Goal: Task Accomplishment & Management: Use online tool/utility

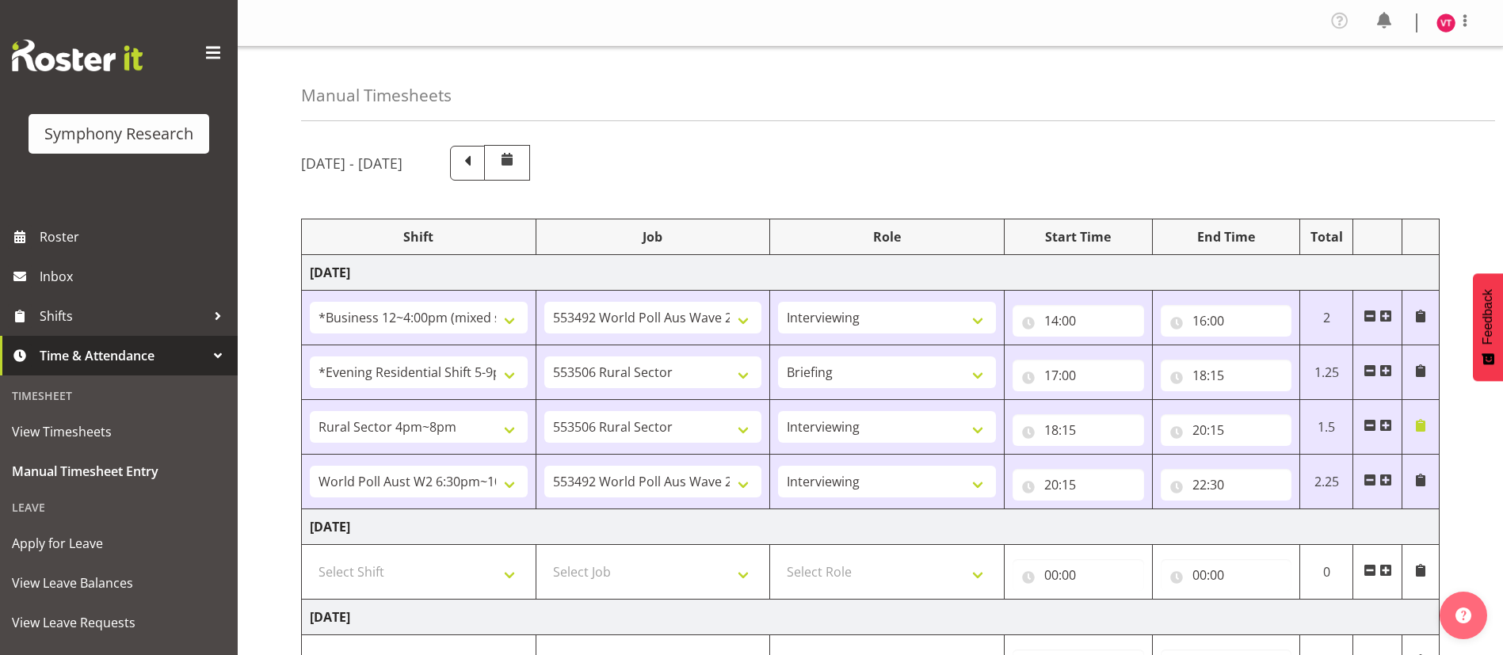
select select "81741"
select select "10499"
select select "47"
select select "48116"
select select "10587"
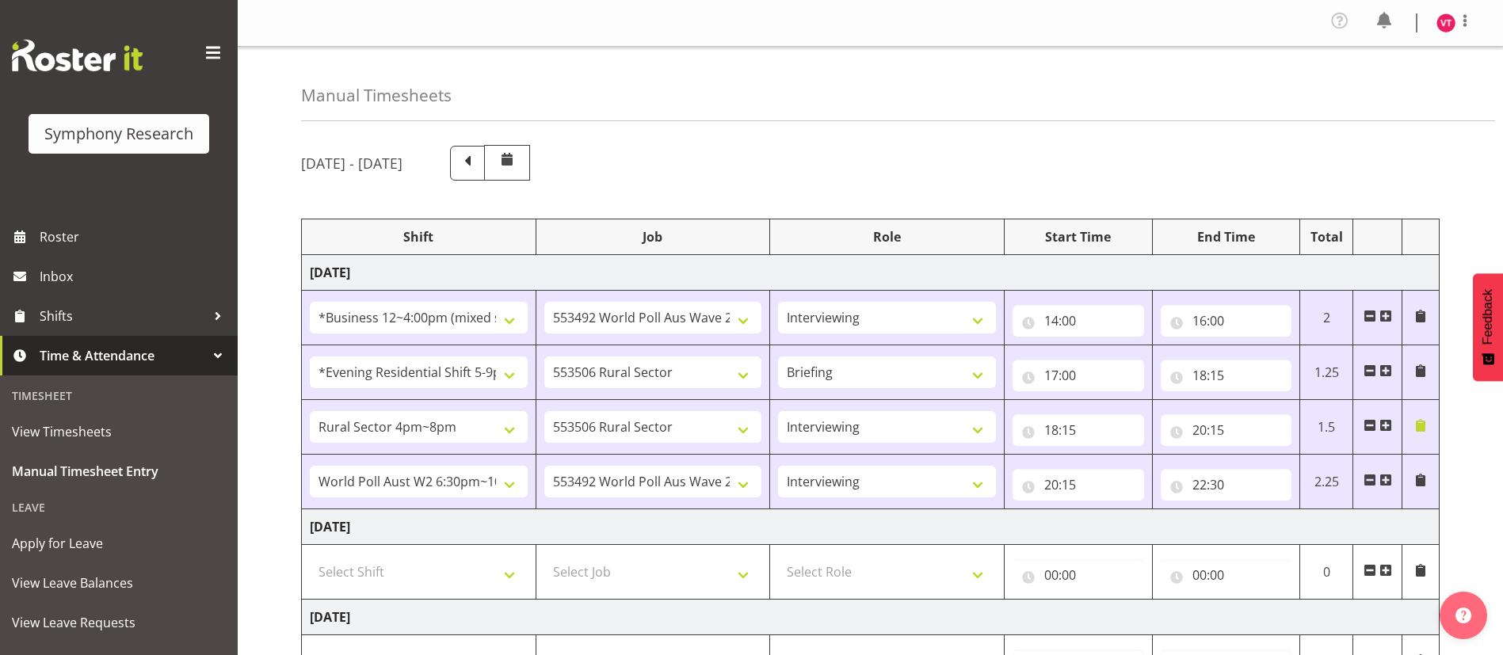
select select "81298"
select select "10587"
select select "47"
select select "56692"
select select "10499"
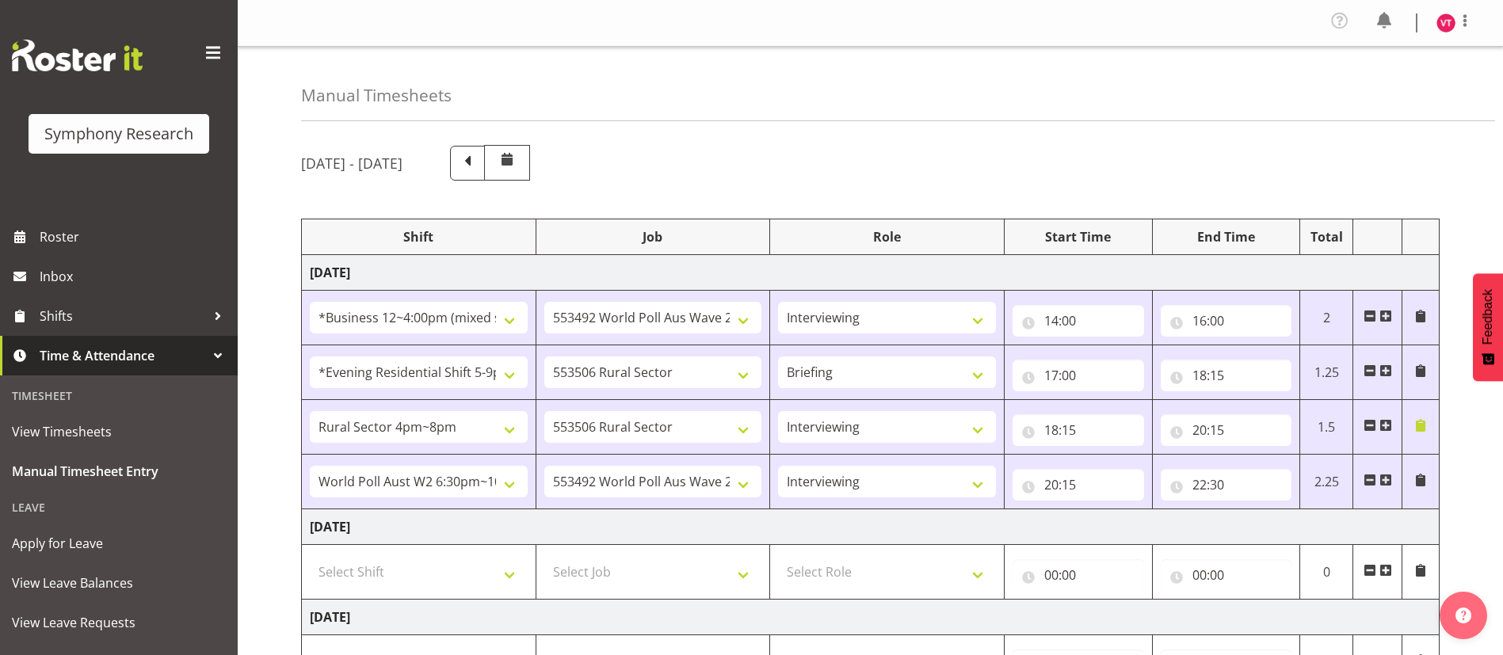
select select "47"
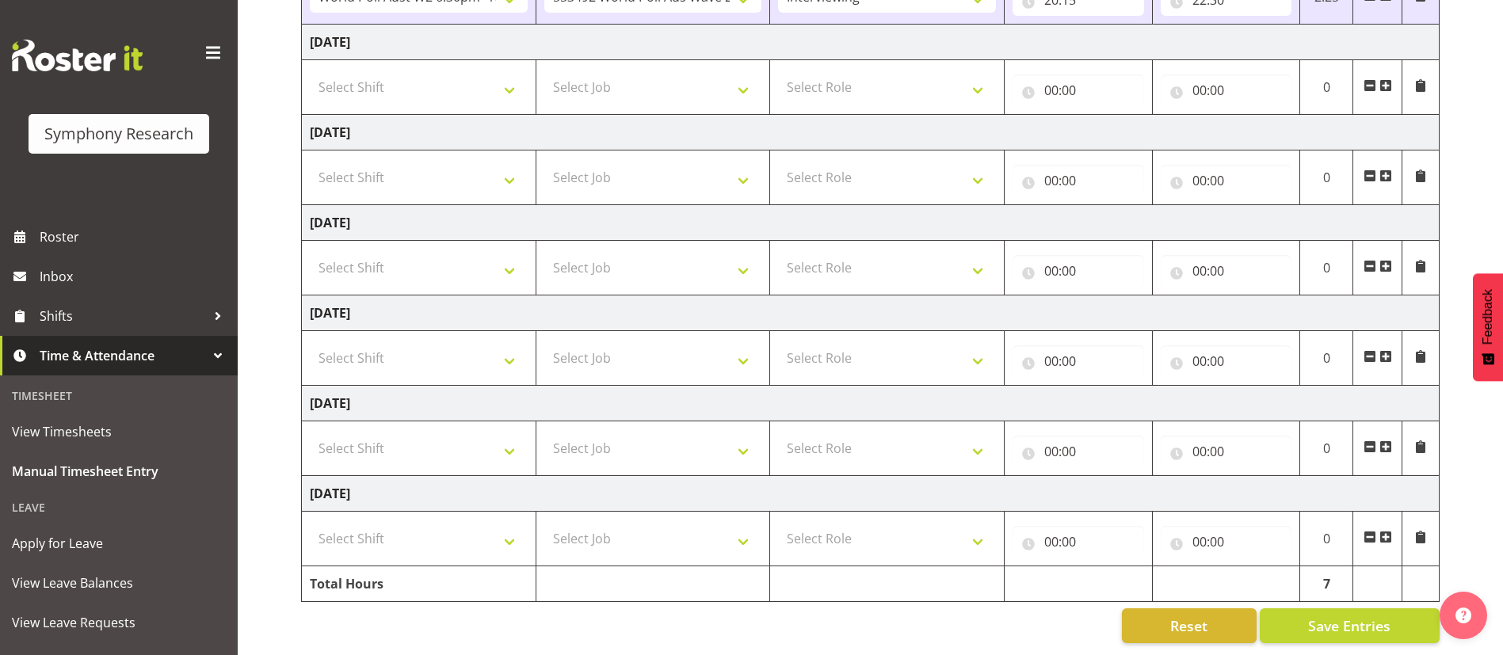
scroll to position [503, 0]
